Goal: Transaction & Acquisition: Obtain resource

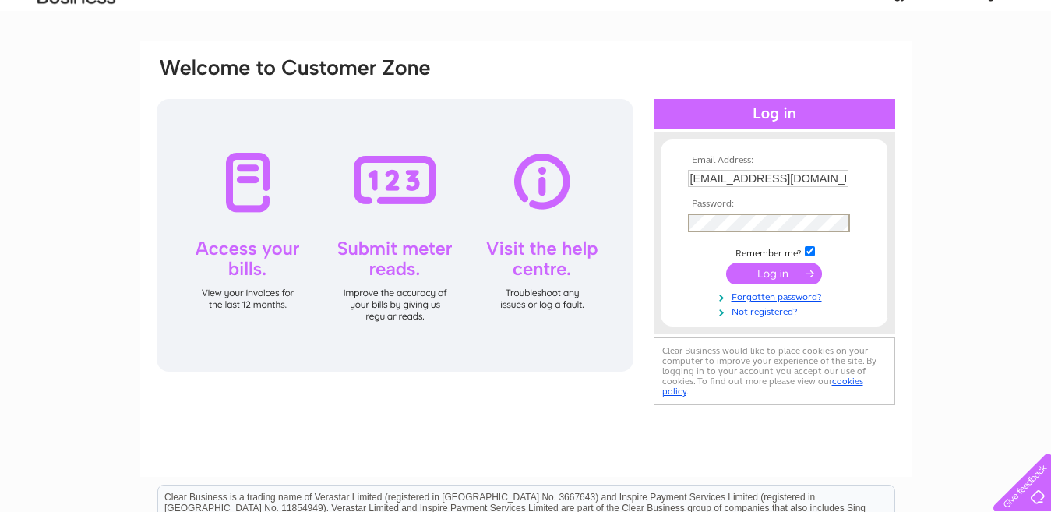
click at [810, 247] on input "checkbox" at bounding box center [810, 251] width 10 height 10
checkbox input "false"
click at [783, 274] on input "submit" at bounding box center [774, 272] width 96 height 22
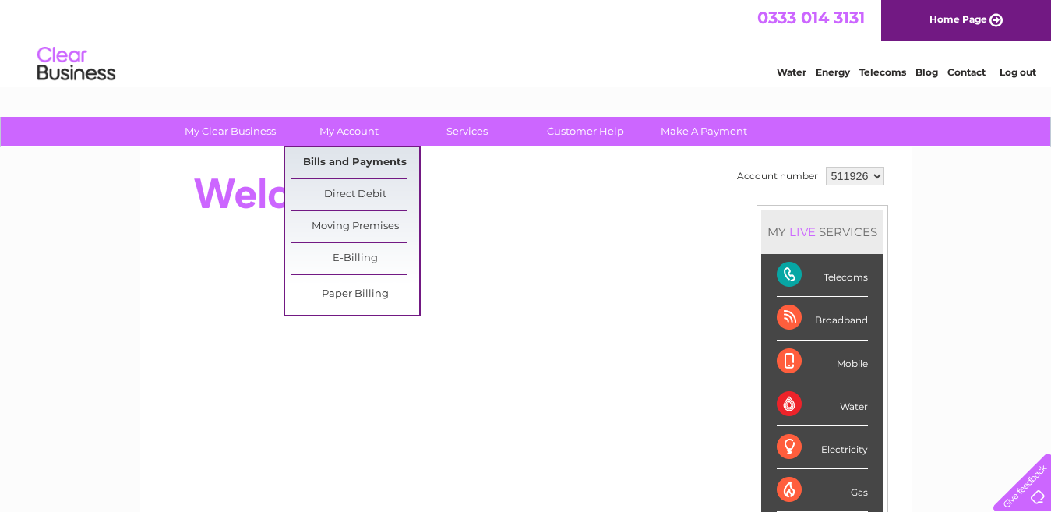
click at [343, 164] on link "Bills and Payments" at bounding box center [355, 162] width 129 height 31
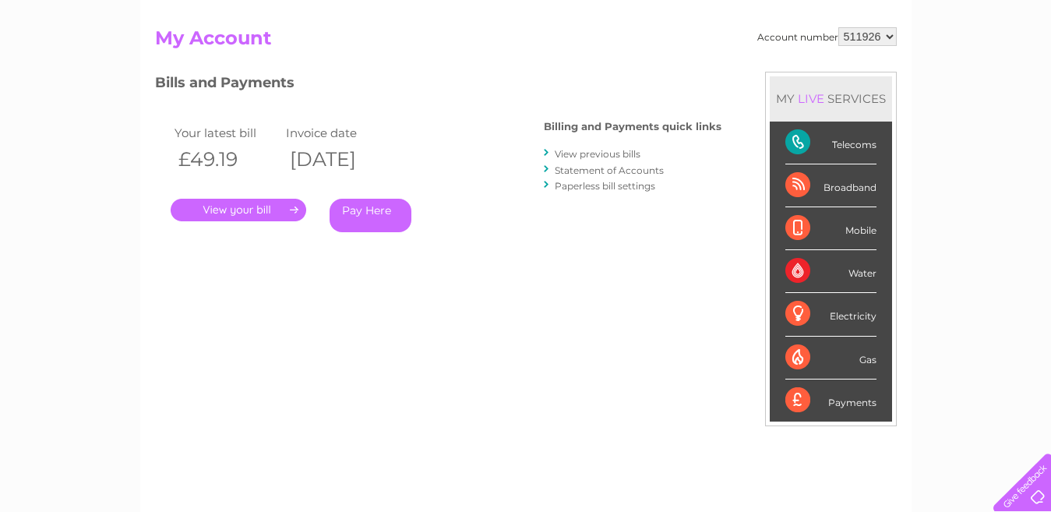
scroll to position [153, 0]
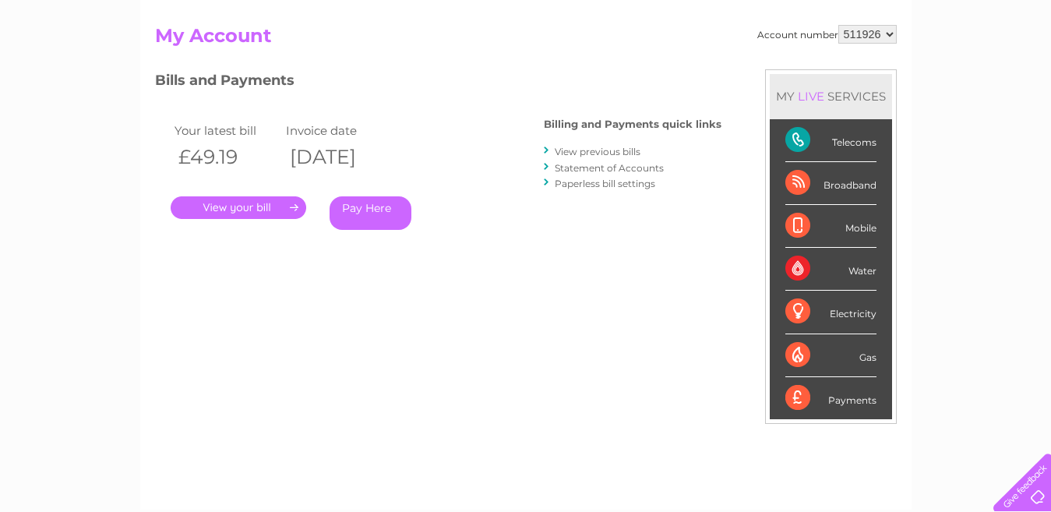
click at [608, 151] on link "View previous bills" at bounding box center [598, 152] width 86 height 12
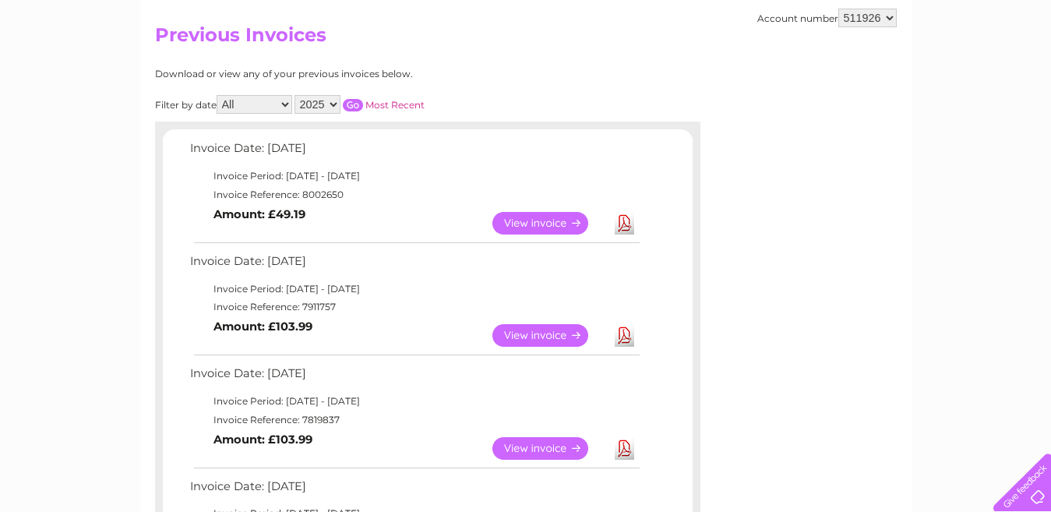
scroll to position [153, 0]
click at [625, 340] on link "Download" at bounding box center [624, 336] width 19 height 23
click at [627, 227] on link "Download" at bounding box center [624, 224] width 19 height 23
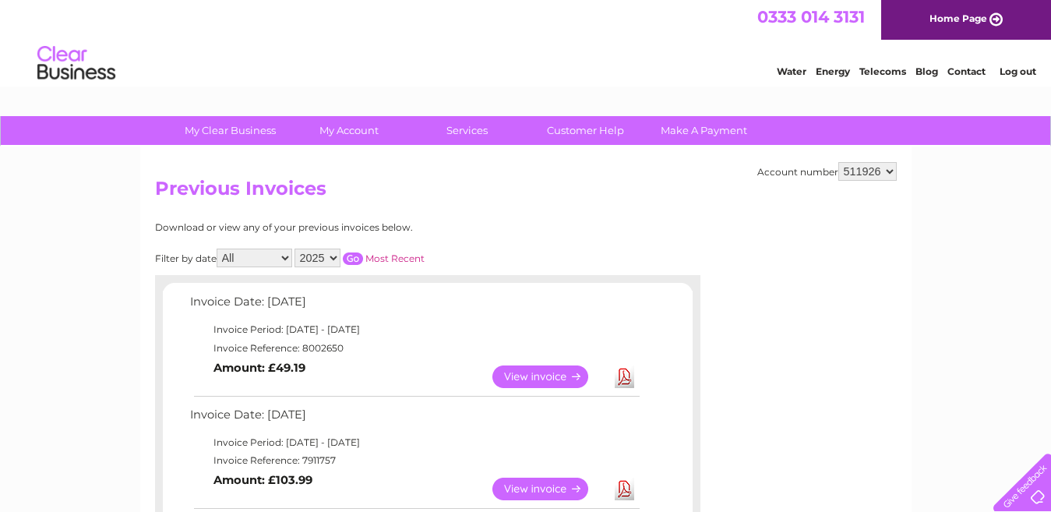
scroll to position [0, 0]
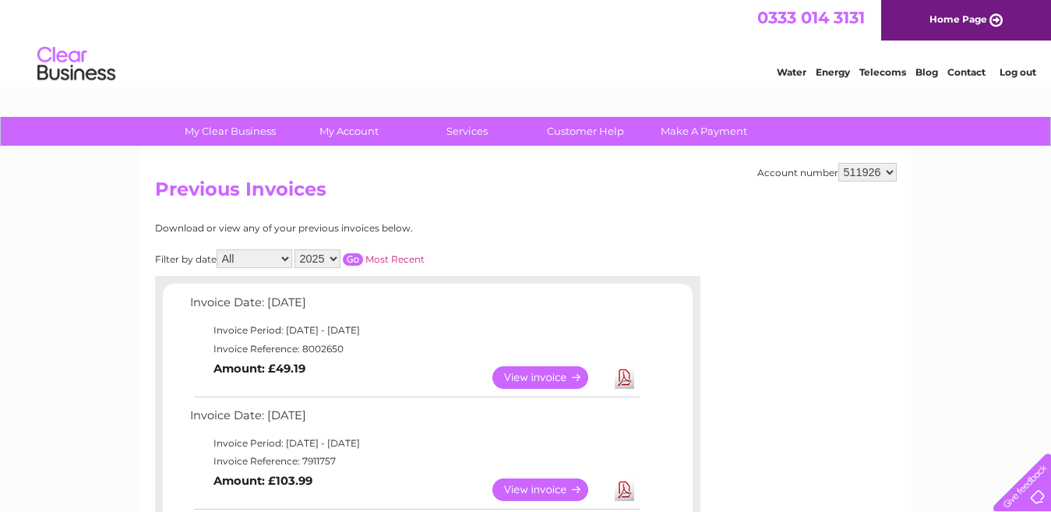
click at [1020, 76] on link "Log out" at bounding box center [1017, 72] width 37 height 12
